Goal: Transaction & Acquisition: Purchase product/service

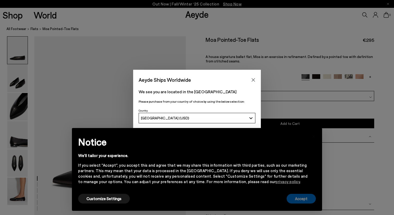
click at [294, 201] on button "Accept" at bounding box center [301, 199] width 29 height 10
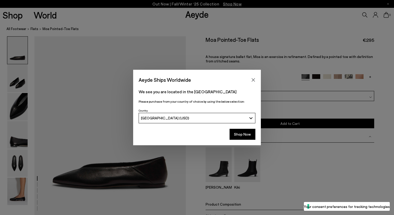
click at [254, 82] on button "Close" at bounding box center [254, 80] width 8 height 8
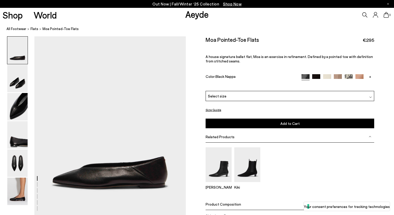
click at [317, 78] on img at bounding box center [316, 78] width 8 height 8
click at [317, 77] on img at bounding box center [316, 78] width 8 height 8
click at [316, 75] on img at bounding box center [316, 78] width 8 height 8
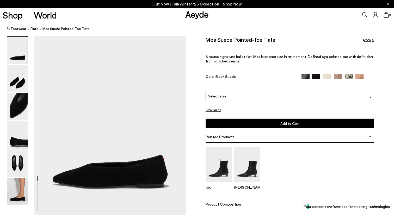
click at [368, 76] on link "+" at bounding box center [370, 76] width 8 height 5
click at [368, 76] on img at bounding box center [370, 78] width 8 height 8
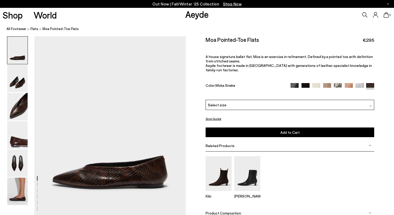
click at [263, 104] on div "Select size" at bounding box center [290, 105] width 169 height 10
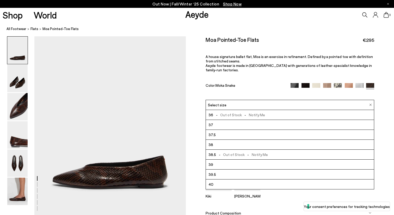
click at [263, 104] on div "Select size" at bounding box center [290, 105] width 169 height 10
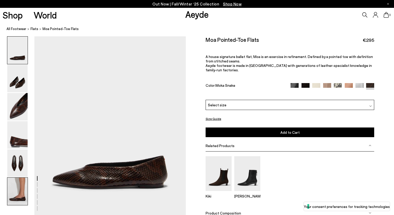
click at [12, 194] on img at bounding box center [17, 190] width 20 height 27
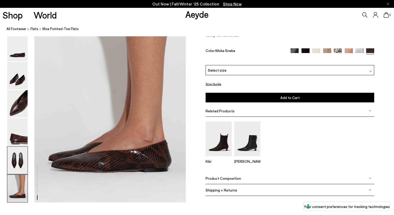
click at [17, 161] on img at bounding box center [17, 159] width 20 height 27
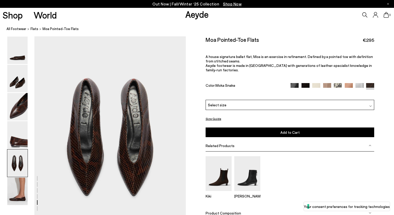
scroll to position [788, 0]
